Goal: Information Seeking & Learning: Learn about a topic

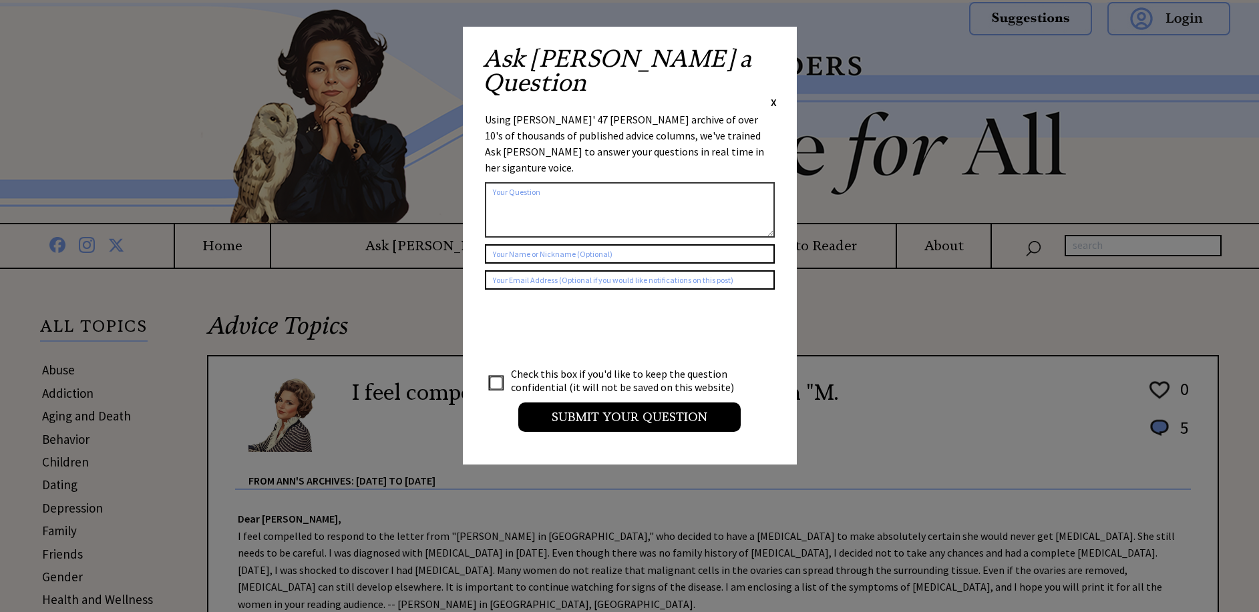
click at [774, 95] on span "X" at bounding box center [773, 101] width 6 height 13
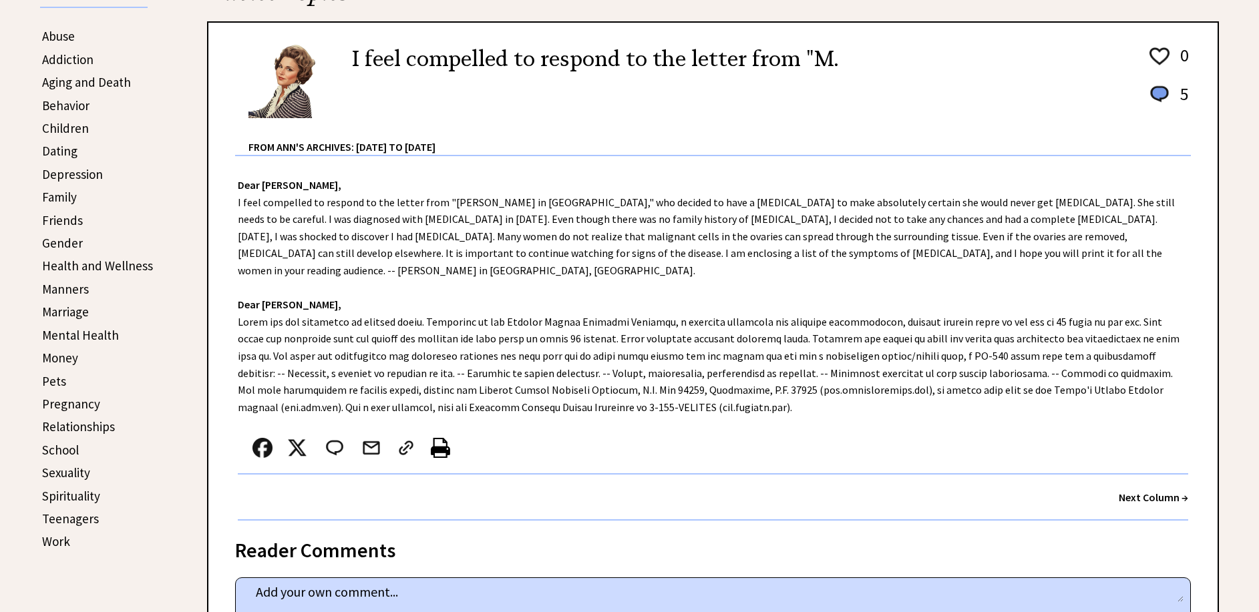
scroll to position [267, 0]
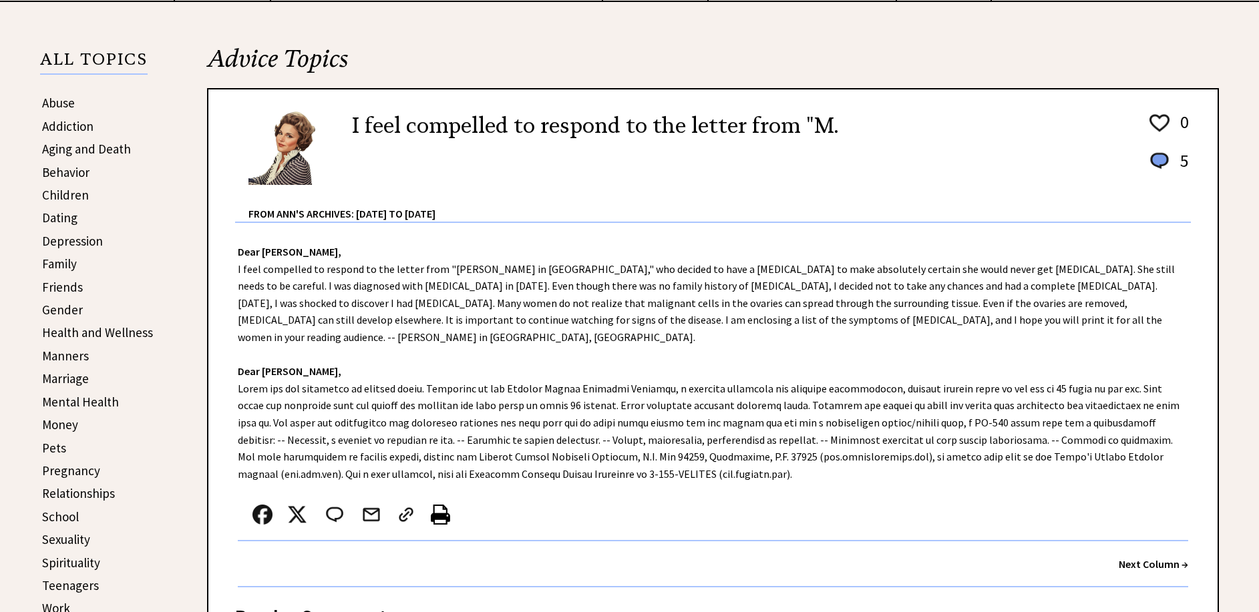
click at [59, 450] on link "Pets" at bounding box center [54, 448] width 24 height 16
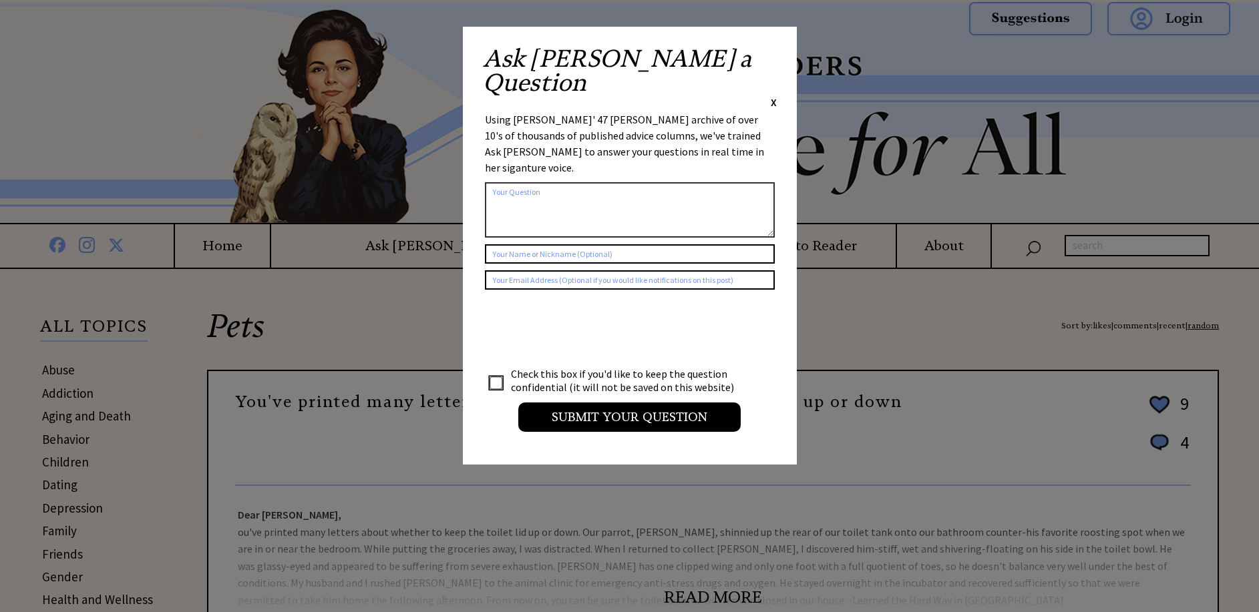
click at [772, 95] on span "X" at bounding box center [773, 101] width 6 height 13
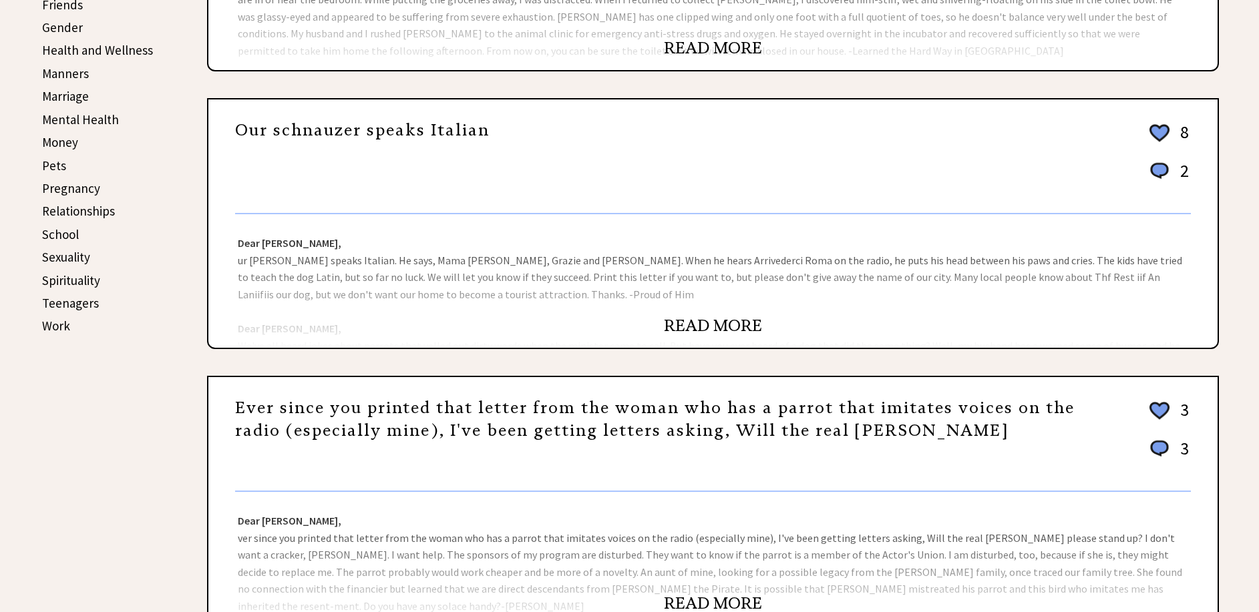
scroll to position [334, 0]
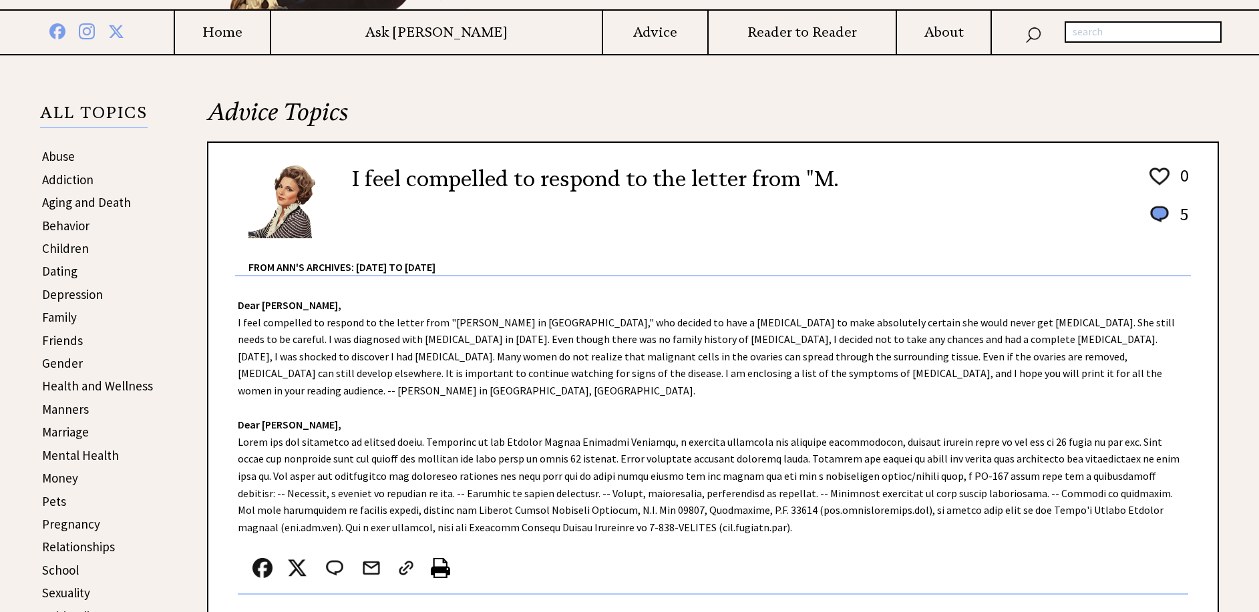
scroll to position [67, 0]
